Goal: Find contact information: Find contact information

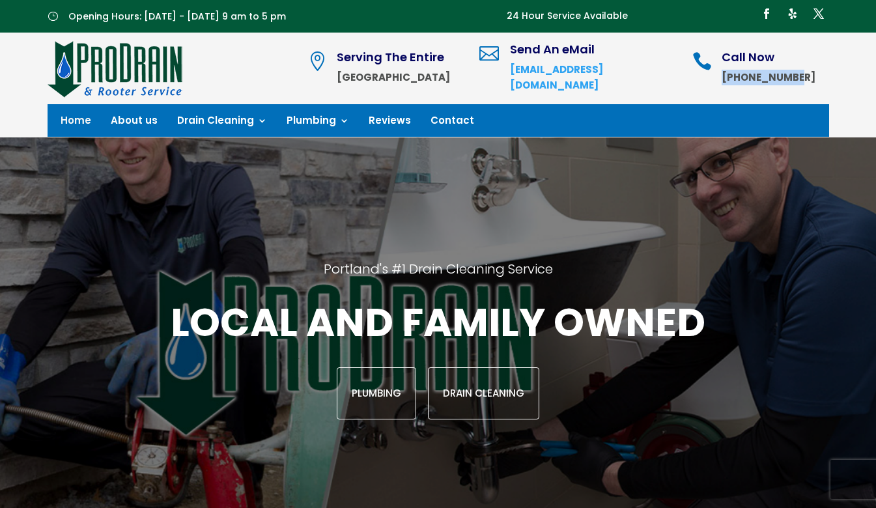
drag, startPoint x: 815, startPoint y: 75, endPoint x: 742, endPoint y: 78, distance: 72.3
click at [742, 78] on strong "[PHONE_NUMBER]" at bounding box center [768, 77] width 94 height 14
copy strong "[PHONE_NUMBER]"
drag, startPoint x: 685, startPoint y: 75, endPoint x: 557, endPoint y: 79, distance: 127.7
click at [557, 79] on div " Send An eMail office@prodrainpdx.com" at bounding box center [577, 68] width 197 height 49
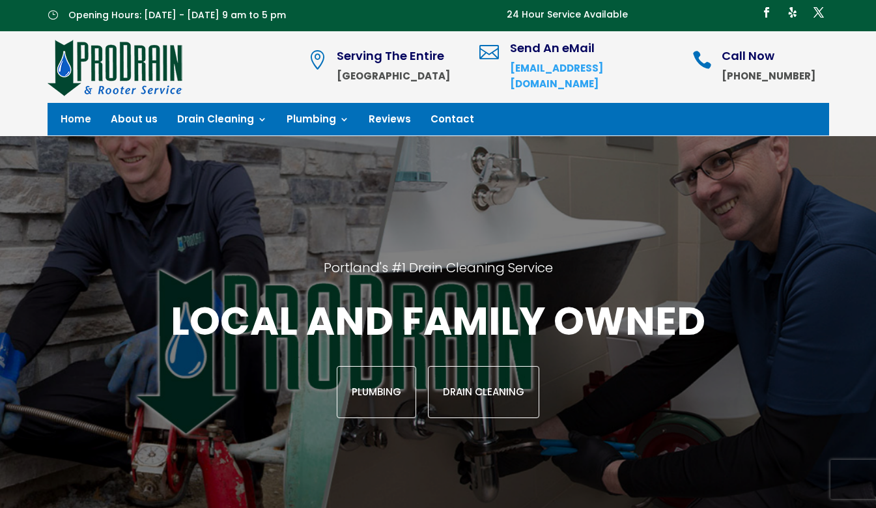
scroll to position [3, 0]
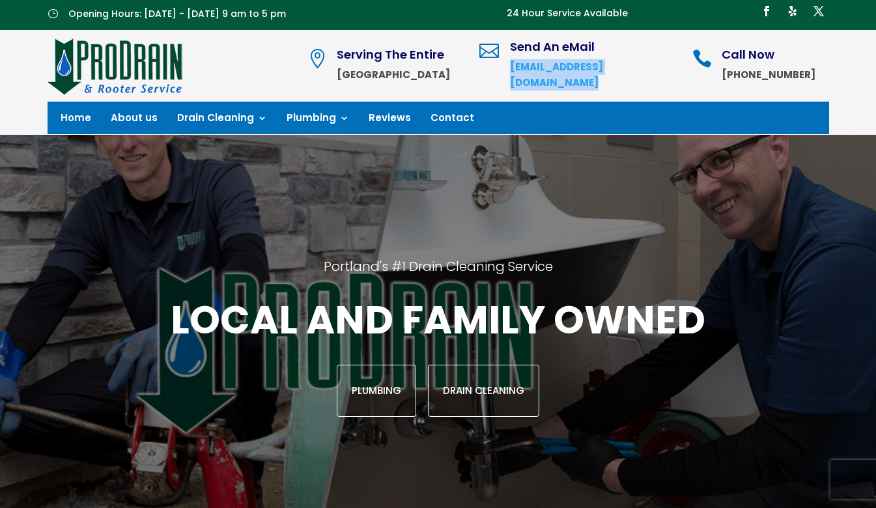
drag, startPoint x: 548, startPoint y: 77, endPoint x: 706, endPoint y: 74, distance: 158.2
click at [706, 74] on div " Serving The Entire Portland Metro Area  Send An eMail office@prodrainpdx.com…" at bounding box center [567, 65] width 521 height 59
copy div "[EMAIL_ADDRESS][DOMAIN_NAME]"
click at [138, 118] on link "About us" at bounding box center [134, 120] width 47 height 14
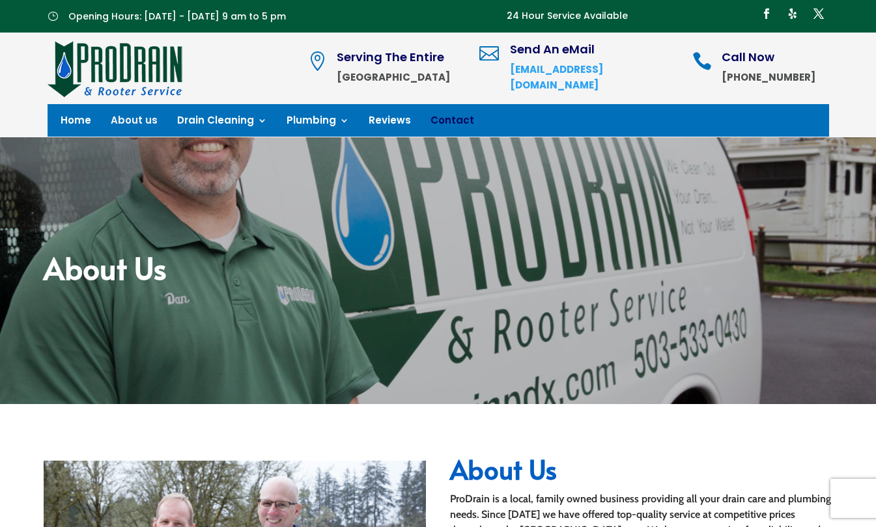
click at [441, 119] on link "Contact" at bounding box center [452, 123] width 44 height 14
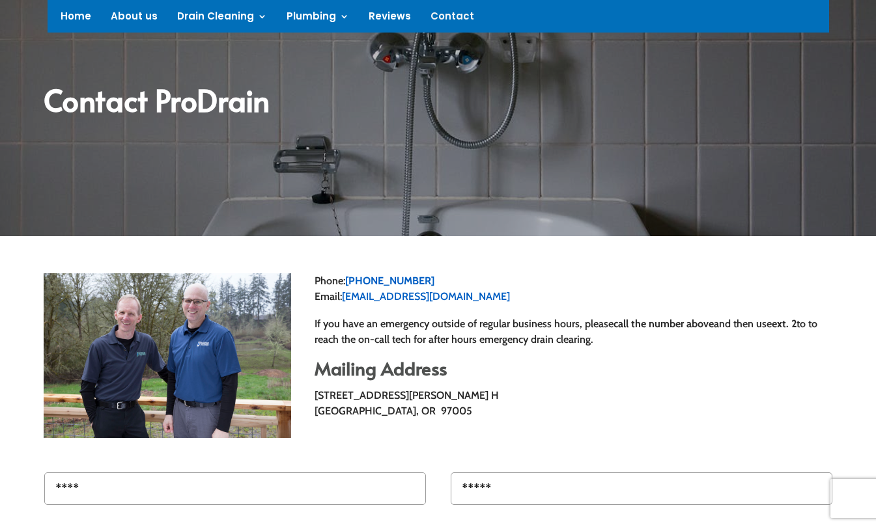
scroll to position [169, 0]
